Goal: Find specific page/section: Find specific page/section

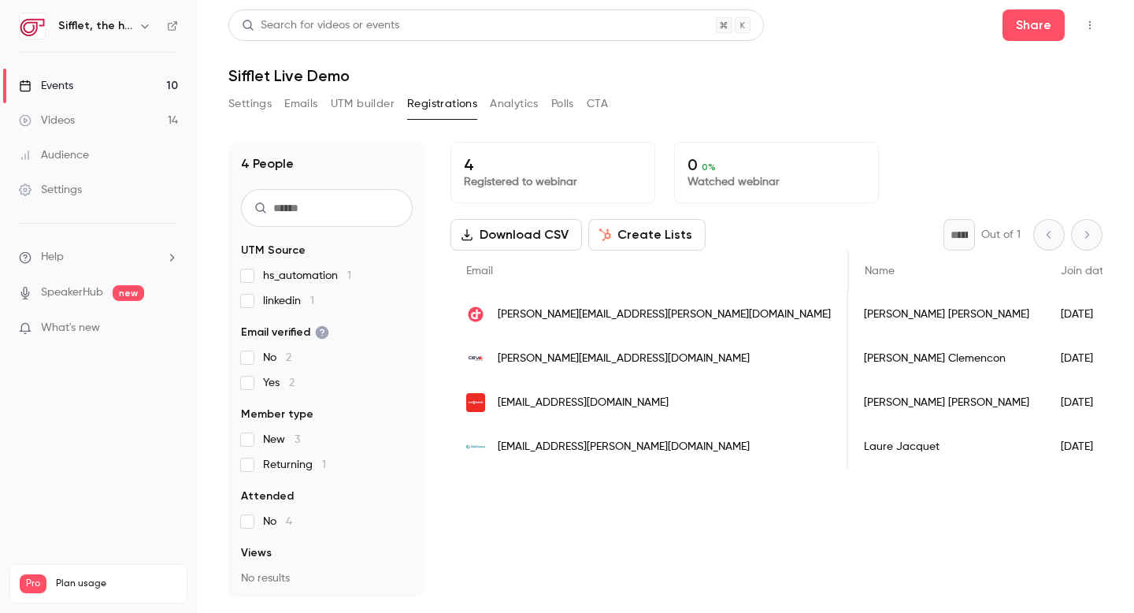
scroll to position [0, 503]
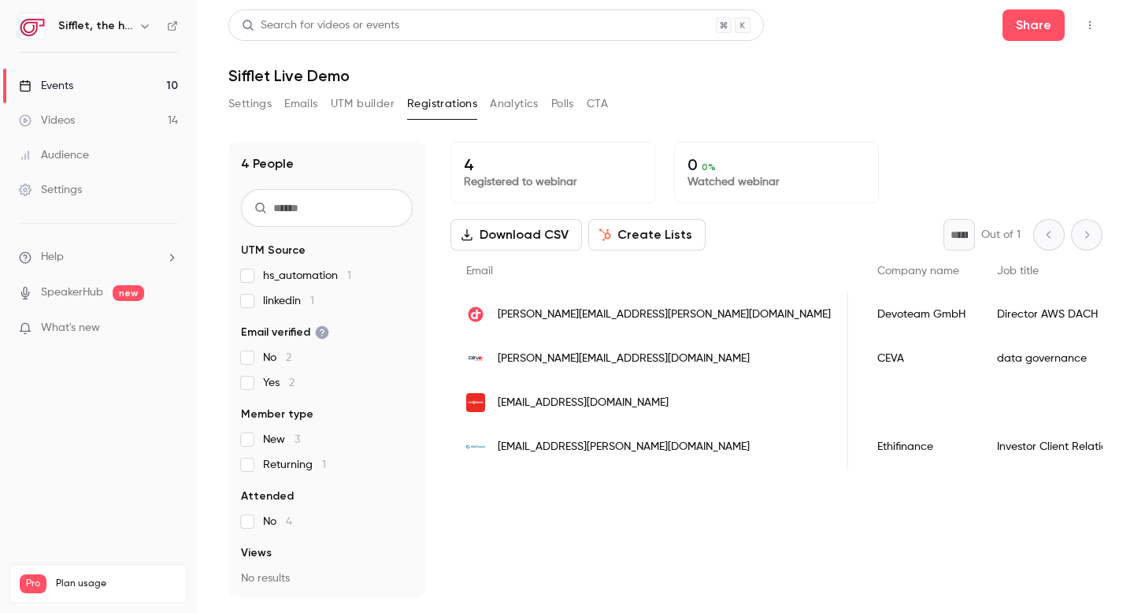
click at [98, 87] on link "Events 10" at bounding box center [98, 86] width 197 height 35
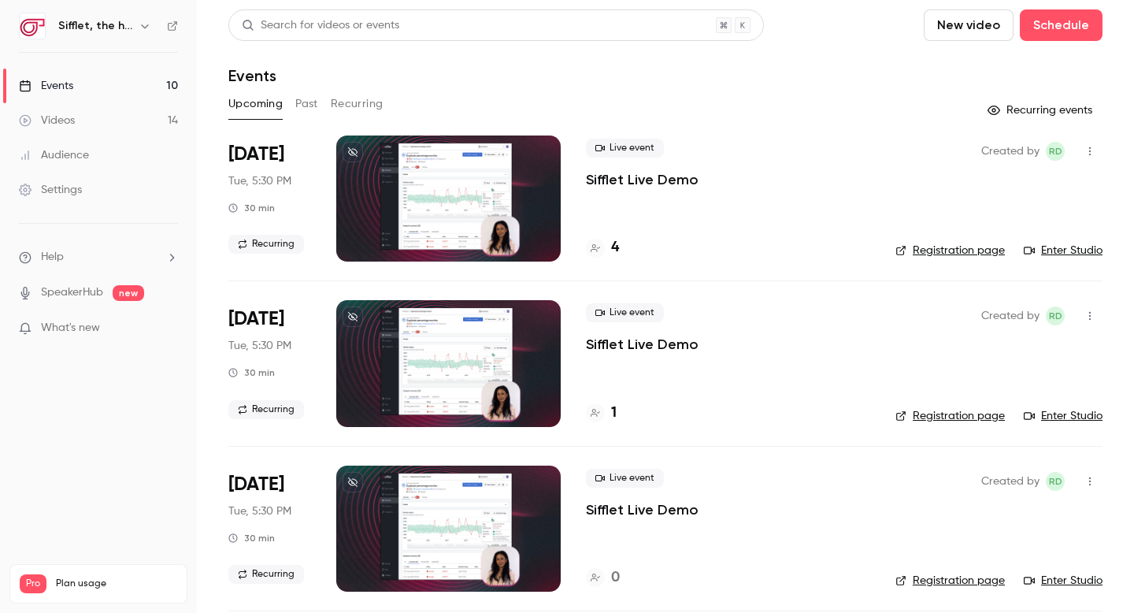
click at [624, 180] on p "Sifflet Live Demo" at bounding box center [642, 179] width 113 height 19
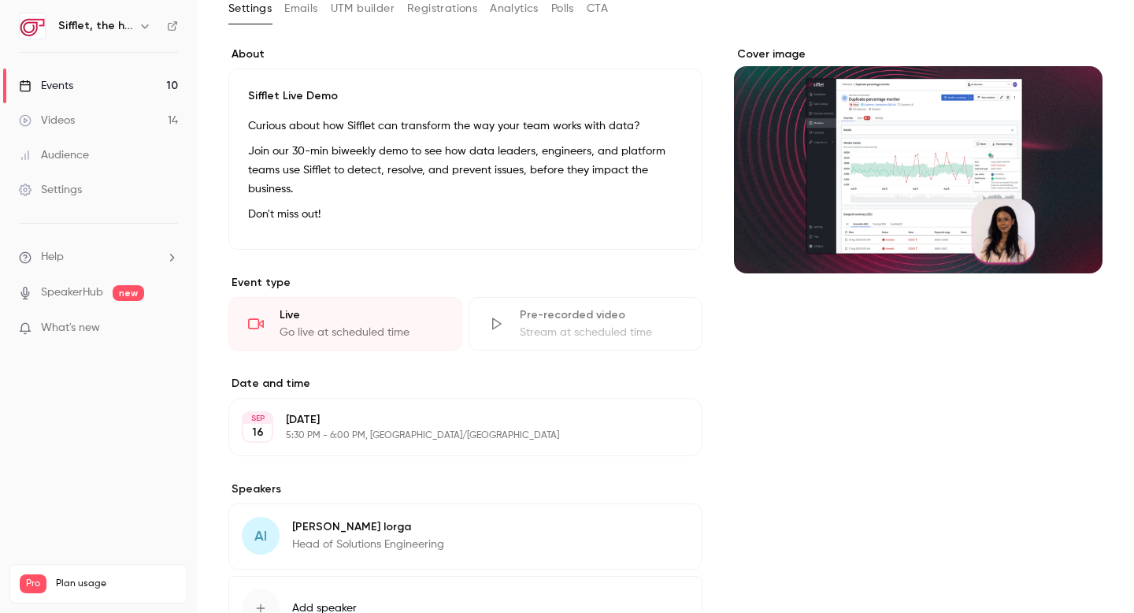
scroll to position [221, 0]
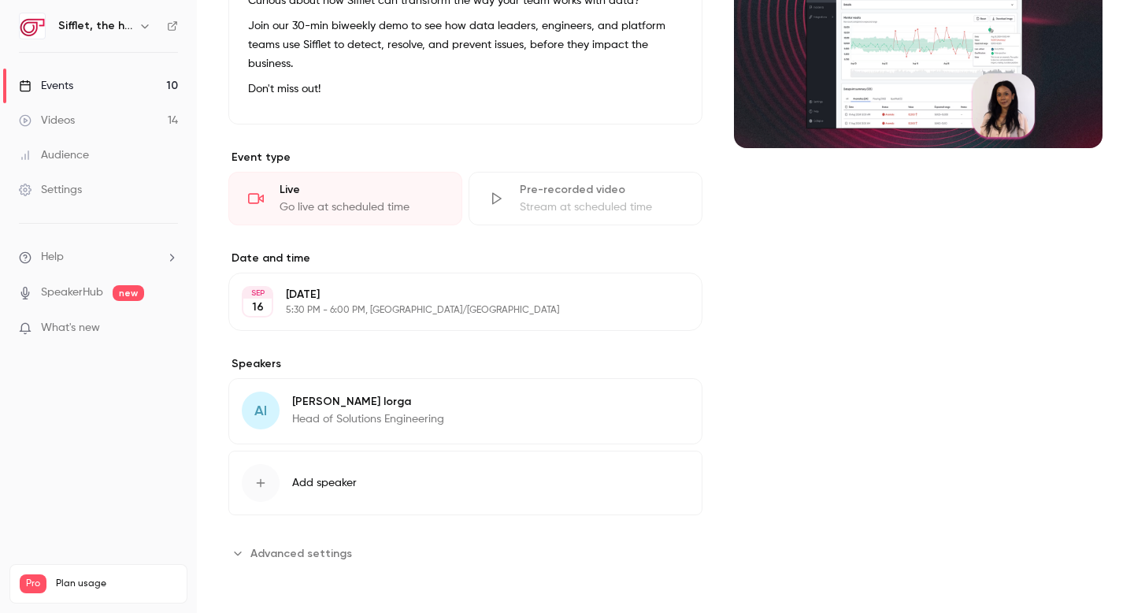
click at [139, 86] on link "Events 10" at bounding box center [98, 86] width 197 height 35
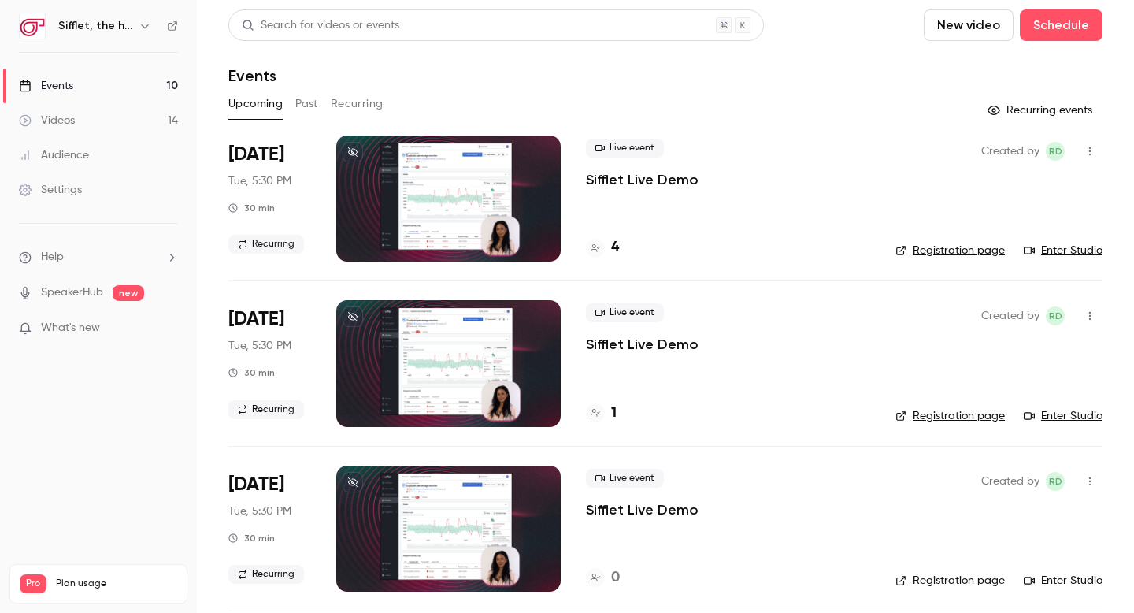
click at [366, 94] on button "Recurring" at bounding box center [357, 103] width 53 height 25
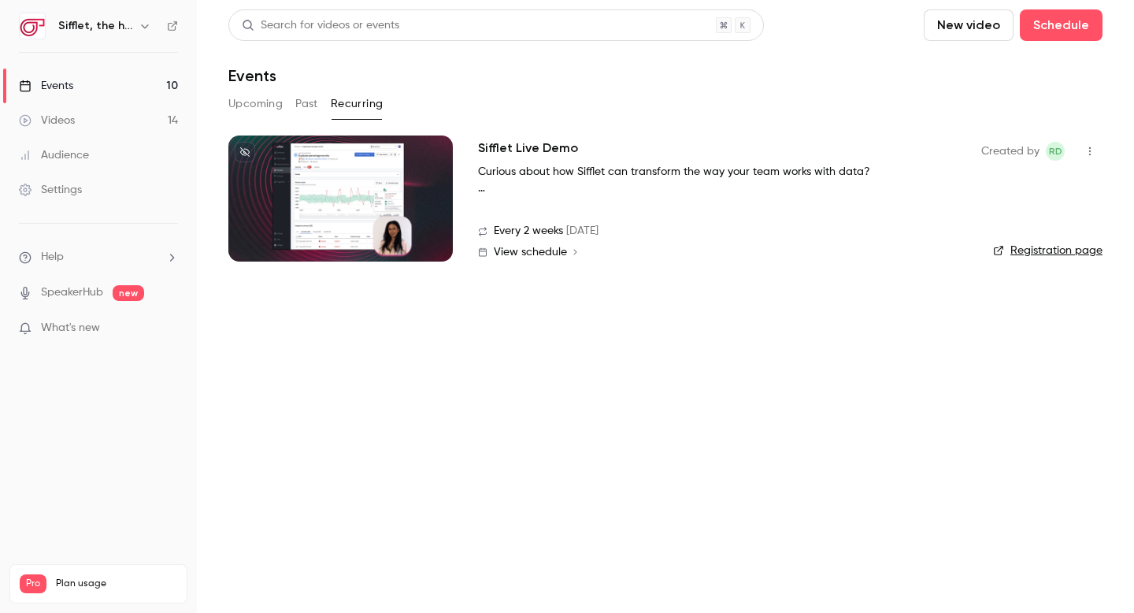
click at [523, 147] on h2 "Sifflet Live Demo" at bounding box center [528, 148] width 100 height 19
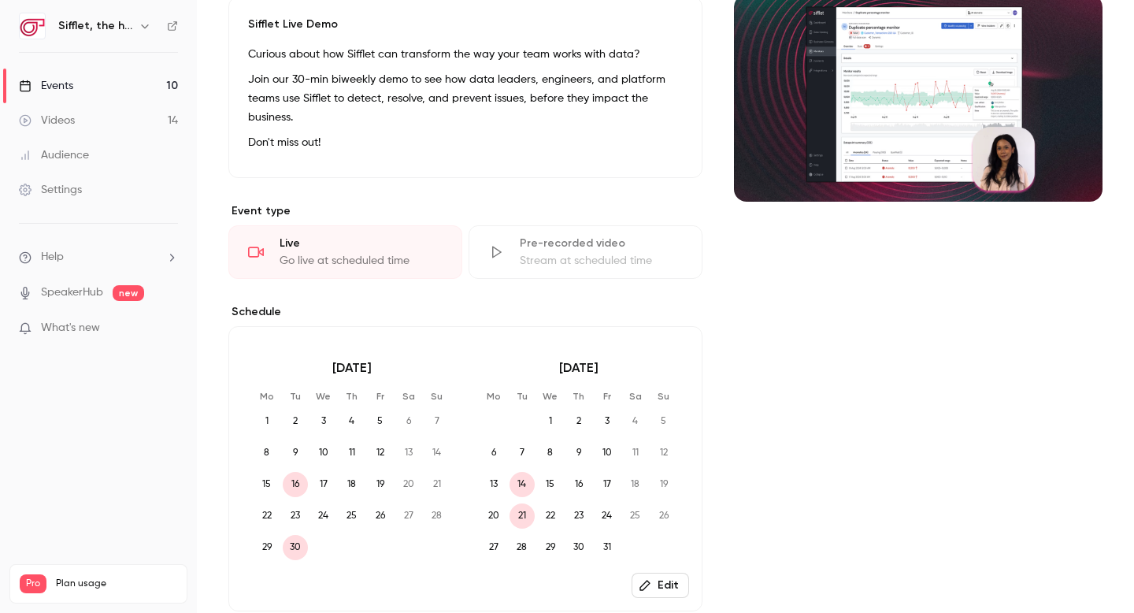
scroll to position [80, 0]
